Goal: Find specific fact

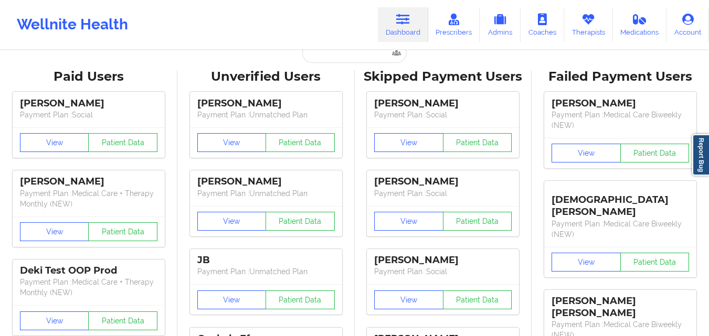
scroll to position [13, 0]
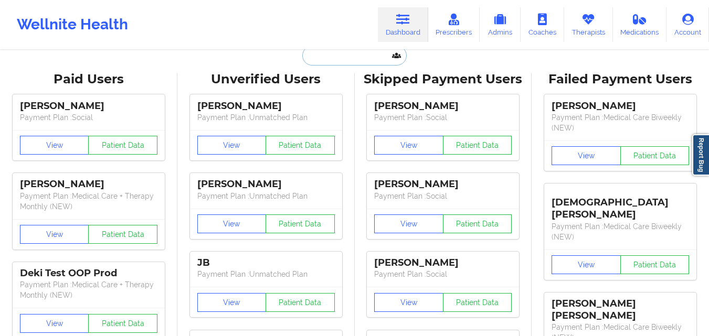
click at [360, 61] on input "text" at bounding box center [354, 56] width 104 height 20
paste input "[PERSON_NAME]"
type input "[PERSON_NAME]"
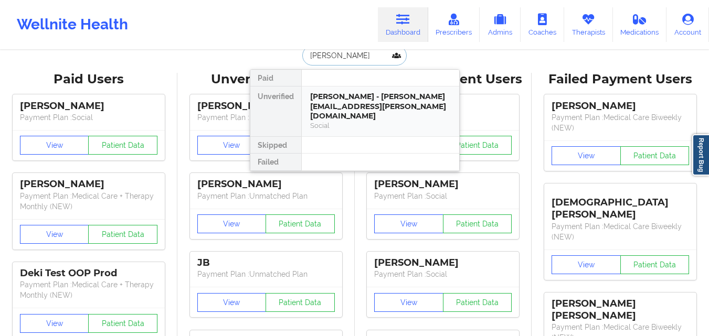
click at [377, 121] on div "Social" at bounding box center [380, 125] width 141 height 9
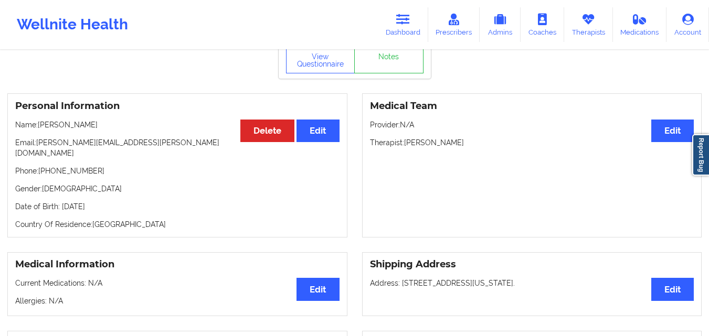
scroll to position [0, 0]
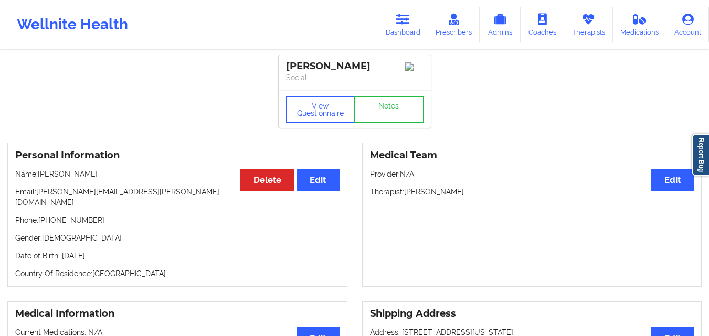
drag, startPoint x: 40, startPoint y: 178, endPoint x: 97, endPoint y: 179, distance: 57.2
click at [97, 179] on p "Name: [PERSON_NAME]" at bounding box center [177, 174] width 324 height 10
copy p "[PERSON_NAME]"
drag, startPoint x: 493, startPoint y: 195, endPoint x: 404, endPoint y: 190, distance: 88.8
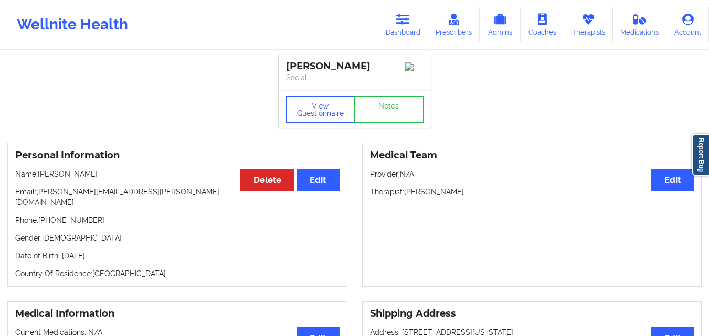
click at [404, 190] on p "Therapist: [PERSON_NAME]" at bounding box center [532, 192] width 324 height 10
copy p "[PERSON_NAME]"
